Goal: Task Accomplishment & Management: Manage account settings

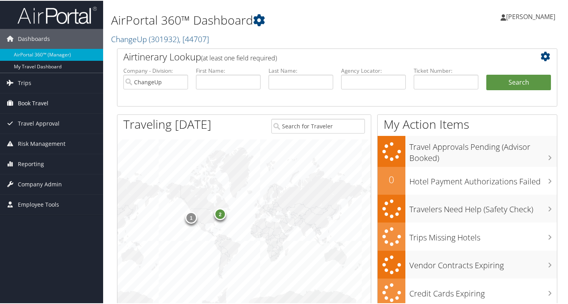
click at [29, 100] on span "Book Travel" at bounding box center [33, 102] width 31 height 20
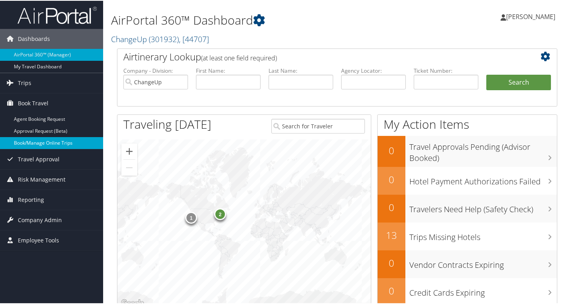
click at [39, 142] on link "Book/Manage Online Trips" at bounding box center [51, 142] width 103 height 12
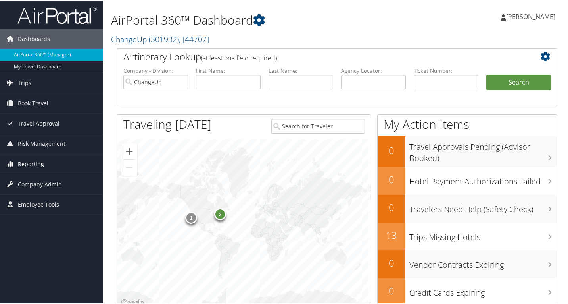
click at [30, 165] on span "Reporting" at bounding box center [31, 163] width 26 height 20
click at [27, 219] on span "Company Admin" at bounding box center [40, 219] width 44 height 20
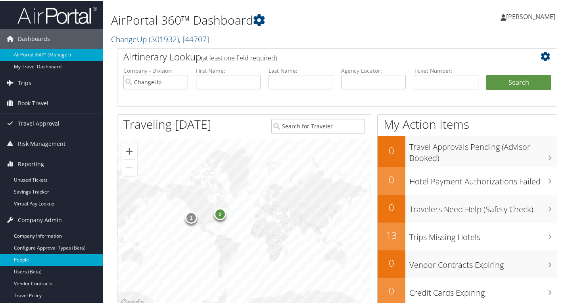
click at [29, 258] on link "People" at bounding box center [51, 259] width 103 height 12
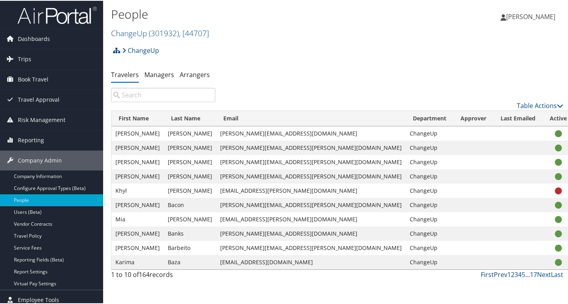
click at [141, 98] on input "search" at bounding box center [163, 94] width 104 height 14
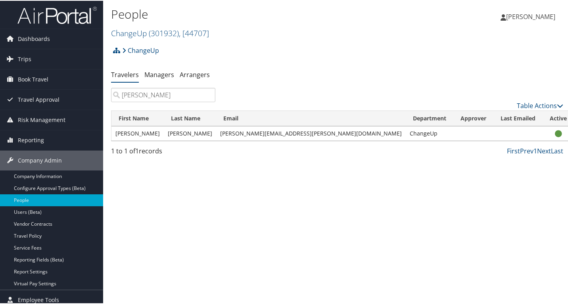
type input "ryan"
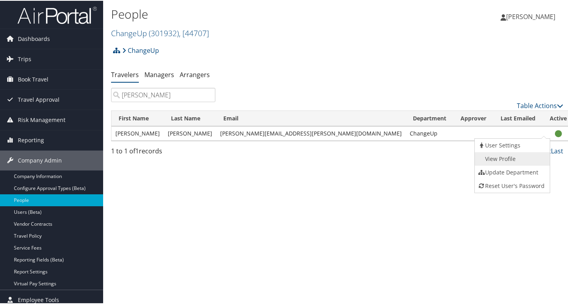
click at [519, 154] on link "View Profile" at bounding box center [511, 157] width 73 height 13
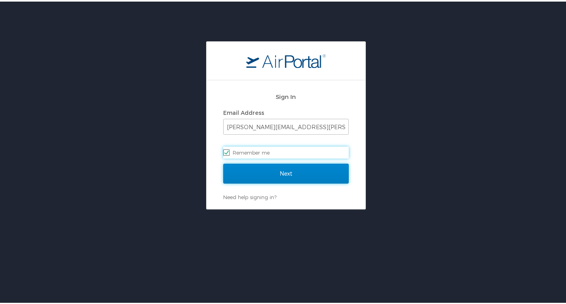
click at [251, 169] on input "Next" at bounding box center [285, 172] width 125 height 20
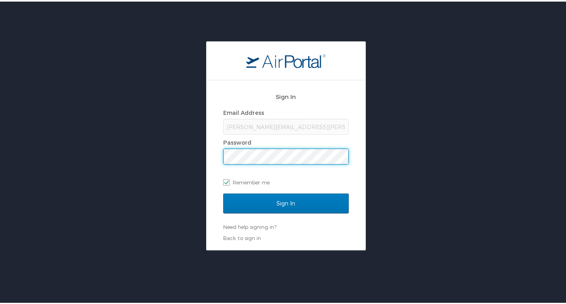
click at [223, 192] on input "Sign In" at bounding box center [285, 202] width 125 height 20
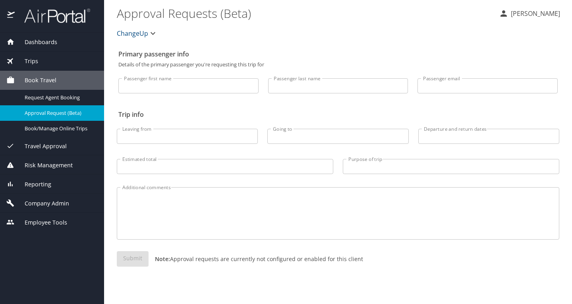
click at [43, 202] on span "Company Admin" at bounding box center [42, 203] width 54 height 9
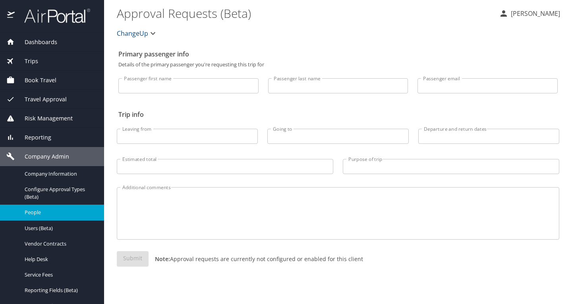
click at [40, 216] on span "People" at bounding box center [60, 212] width 70 height 8
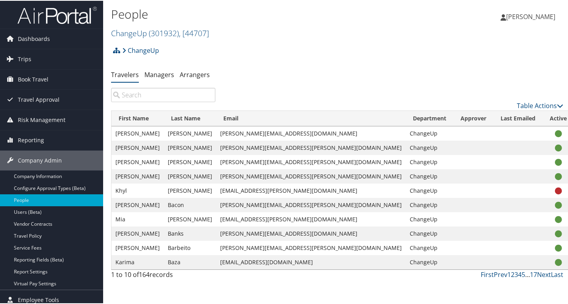
click at [177, 98] on input "search" at bounding box center [163, 94] width 104 height 14
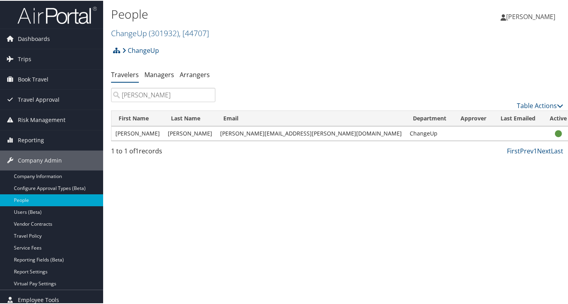
type input "ryan"
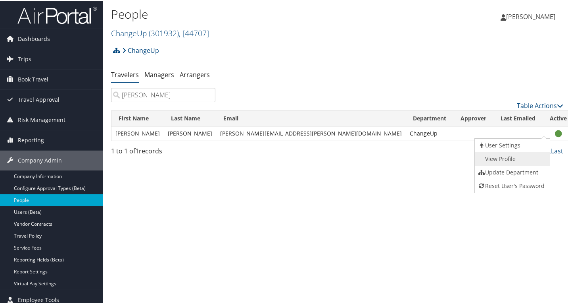
click at [511, 161] on link "View Profile" at bounding box center [511, 157] width 73 height 13
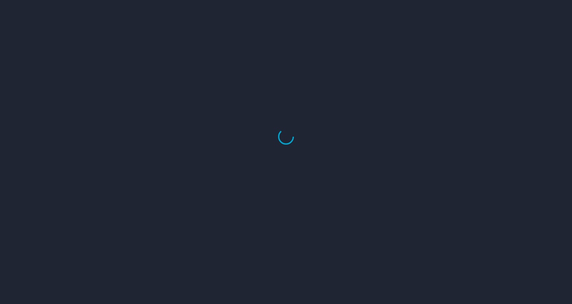
select select "US"
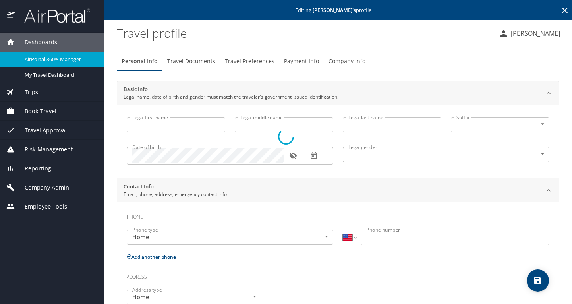
type input "[PERSON_NAME]"
type input "Avery"
type input "Brazelton"
type input "Male"
select select "US"
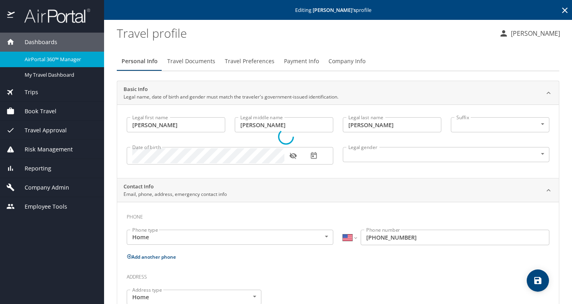
select select "US"
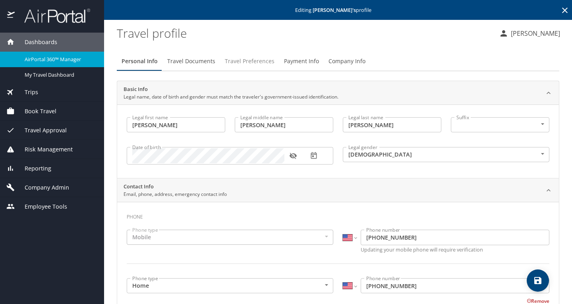
click at [257, 60] on span "Travel Preferences" at bounding box center [250, 61] width 50 height 10
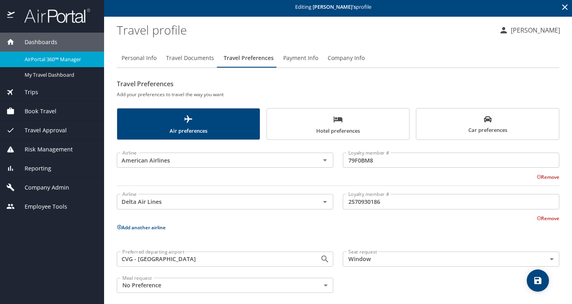
scroll to position [9, 0]
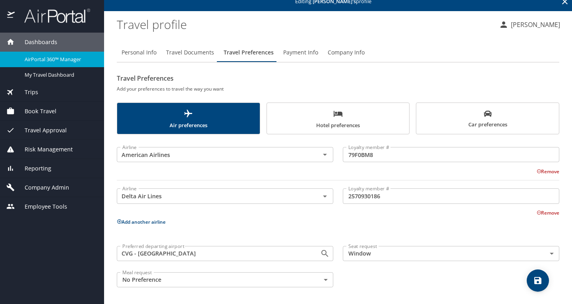
click at [433, 114] on span "Car preferences" at bounding box center [487, 119] width 133 height 19
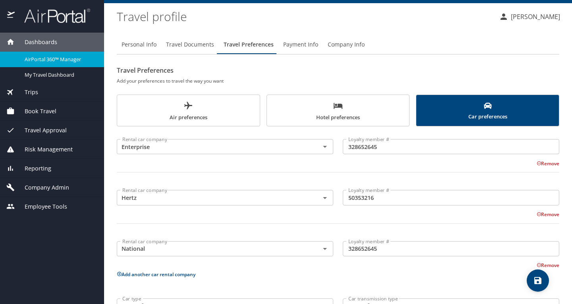
scroll to position [0, 0]
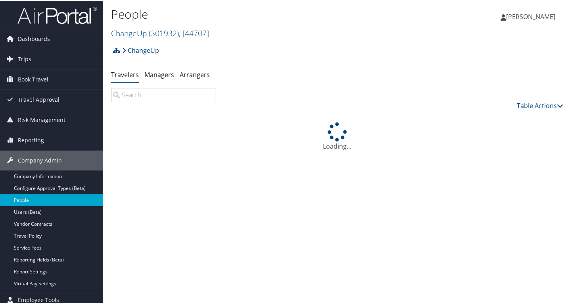
click at [160, 93] on input "search" at bounding box center [163, 94] width 104 height 14
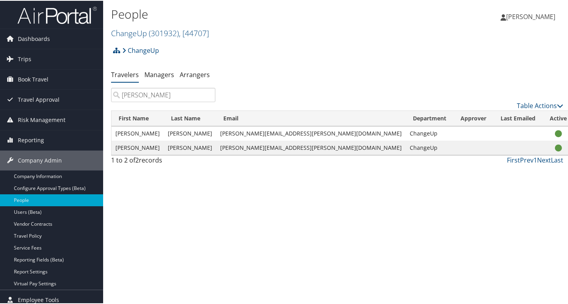
type input "amanda"
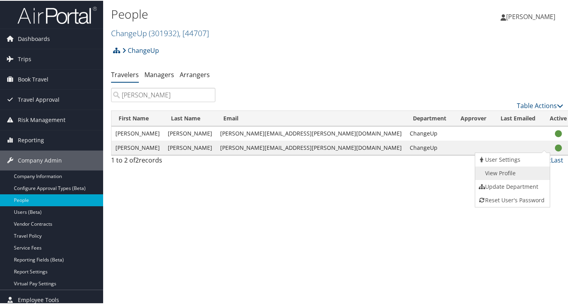
click at [510, 170] on link "View Profile" at bounding box center [512, 172] width 73 height 13
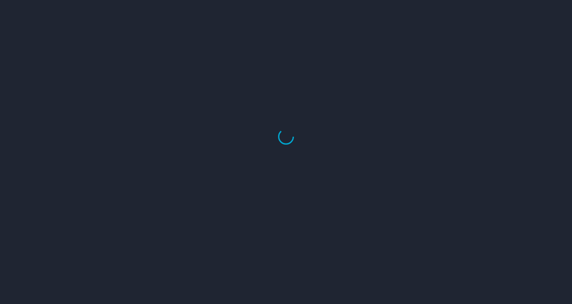
select select "US"
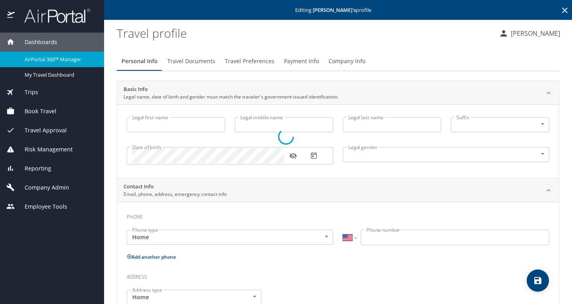
type input "[PERSON_NAME]"
type input "[GEOGRAPHIC_DATA]"
type input "[PERSON_NAME]"
type input "[DEMOGRAPHIC_DATA]"
type input "[PERSON_NAME]"
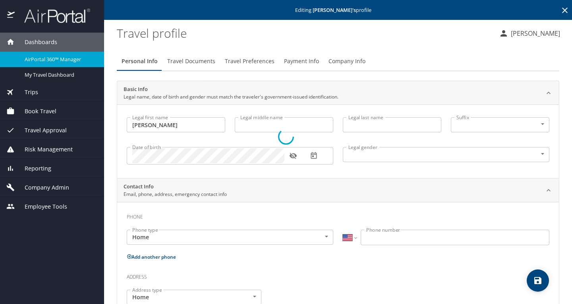
type input "[PERSON_NAME]"
type input "[PHONE_NUMBER]"
type input "[GEOGRAPHIC_DATA]"
type input "[US_STATE]"
select select "US"
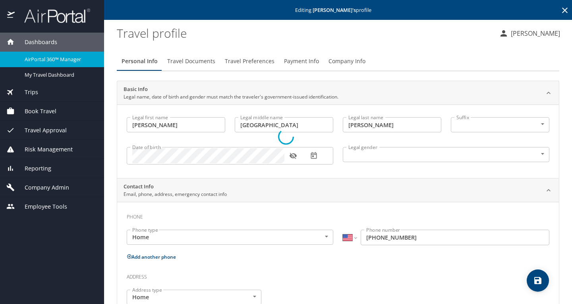
select select "US"
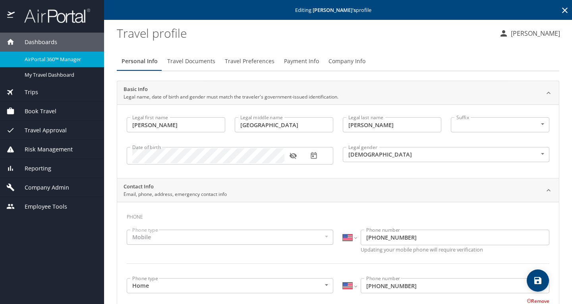
click at [186, 60] on span "Travel Documents" at bounding box center [191, 61] width 48 height 10
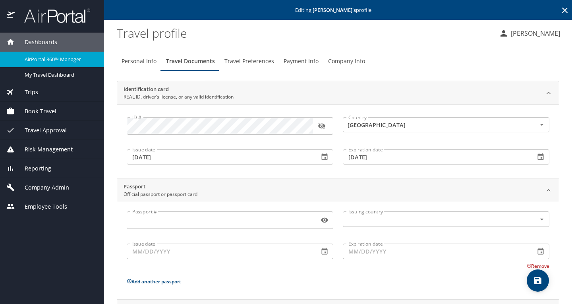
click at [251, 63] on span "Travel Preferences" at bounding box center [249, 61] width 50 height 10
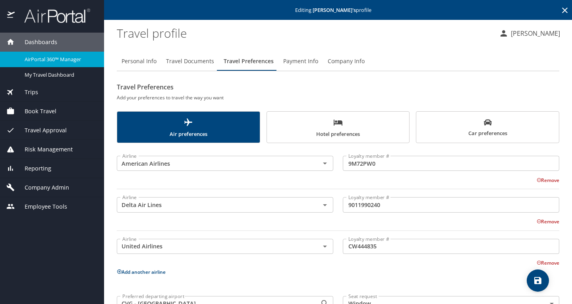
scroll to position [50, 0]
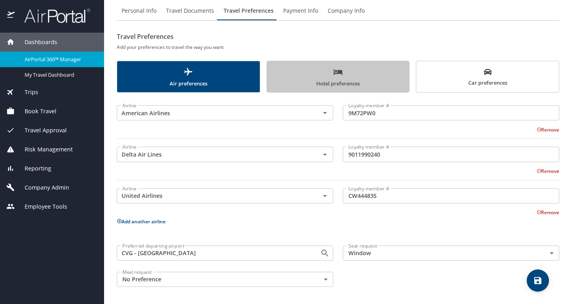
click at [378, 78] on span "Hotel preferences" at bounding box center [338, 77] width 133 height 21
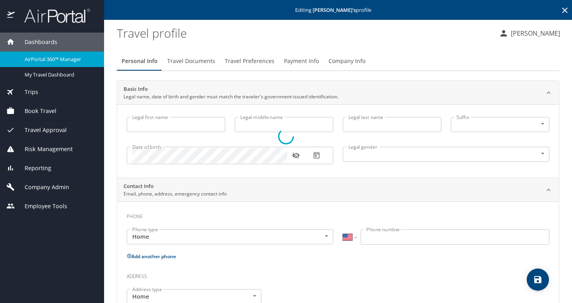
select select "US"
type input "[PERSON_NAME]"
type input "[GEOGRAPHIC_DATA]"
type input "[PERSON_NAME]"
type input "[DEMOGRAPHIC_DATA]"
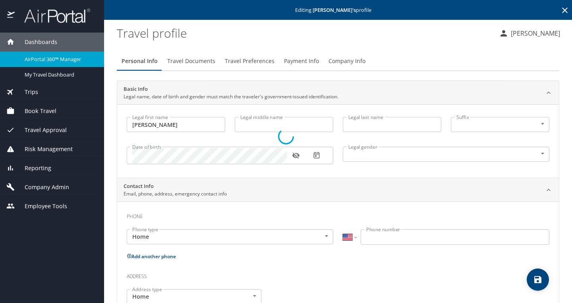
type input "[PERSON_NAME]"
type input "[PHONE_NUMBER]"
select select "US"
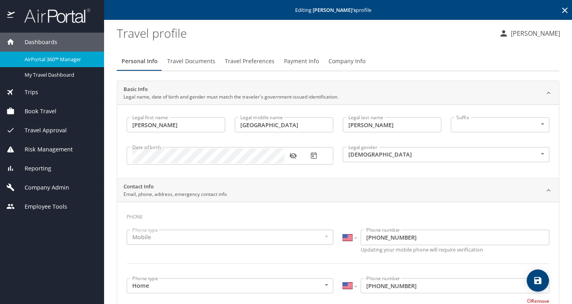
click at [42, 187] on span "Company Admin" at bounding box center [42, 187] width 54 height 9
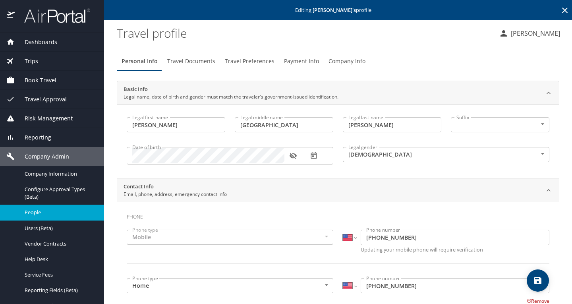
click at [44, 213] on span "People" at bounding box center [60, 212] width 70 height 8
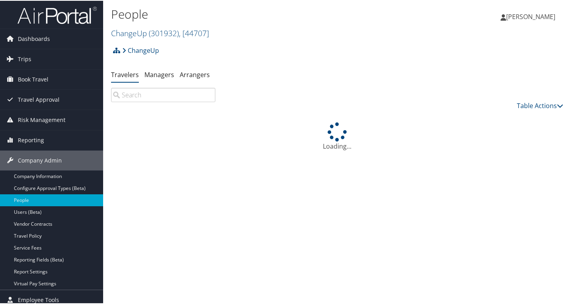
click at [159, 96] on input "search" at bounding box center [163, 94] width 104 height 14
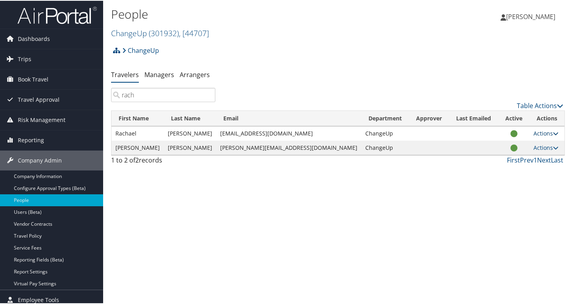
type input "rach"
click at [535, 134] on link "Actions" at bounding box center [546, 133] width 25 height 8
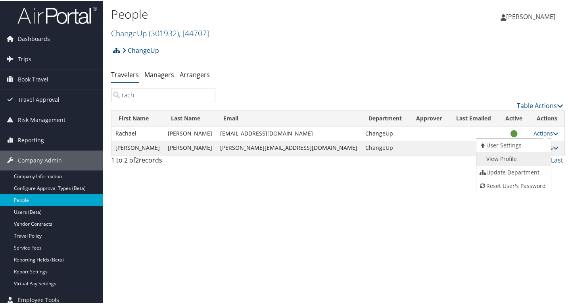
click at [526, 157] on link "View Profile" at bounding box center [513, 157] width 73 height 13
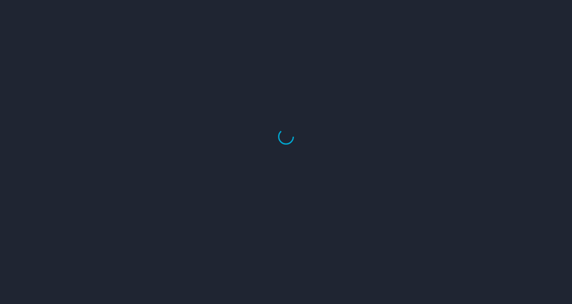
select select "US"
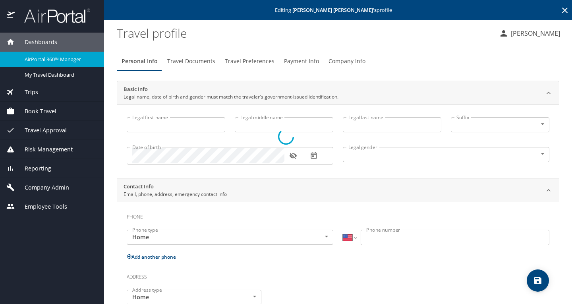
type input "Rachael"
type input "[PERSON_NAME]"
type input "[DEMOGRAPHIC_DATA]"
select select "US"
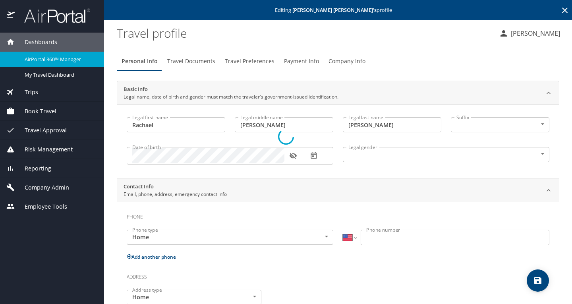
select select "US"
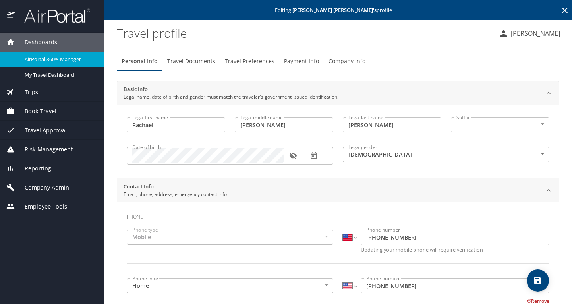
click at [198, 61] on span "Travel Documents" at bounding box center [191, 61] width 48 height 10
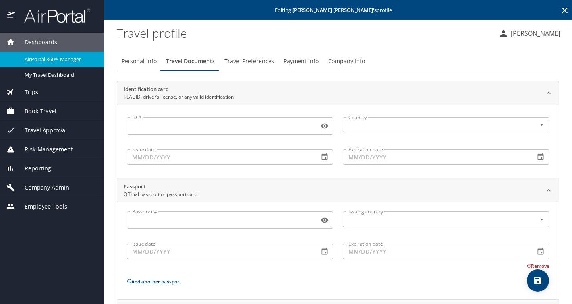
click at [253, 62] on span "Travel Preferences" at bounding box center [249, 61] width 50 height 10
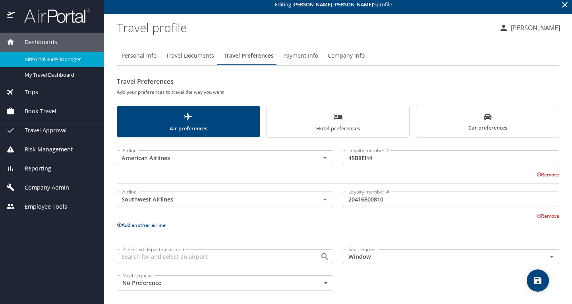
scroll to position [9, 0]
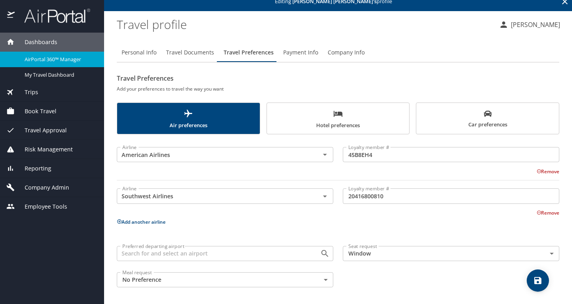
click at [340, 116] on span "Hotel preferences" at bounding box center [338, 119] width 133 height 21
